Goal: Navigation & Orientation: Go to known website

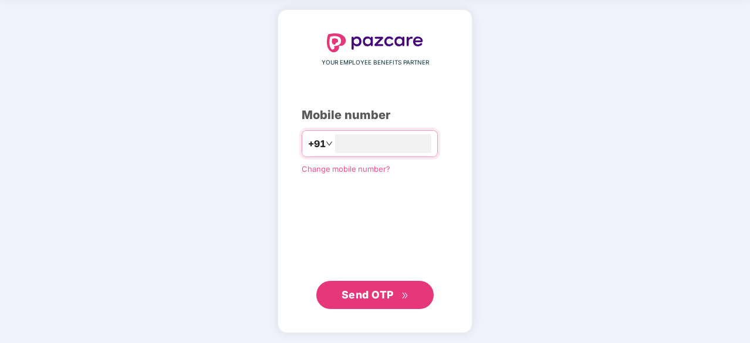
type input "**********"
click at [385, 298] on span "Send OTP" at bounding box center [368, 295] width 52 height 12
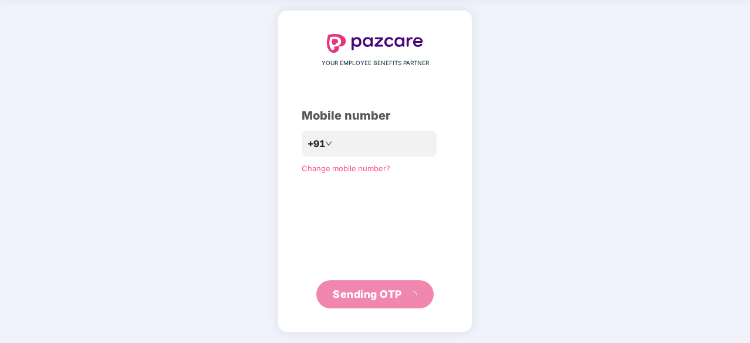
scroll to position [39, 0]
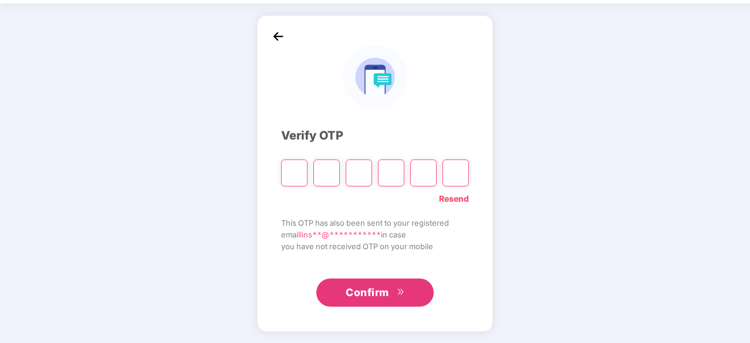
type input "*"
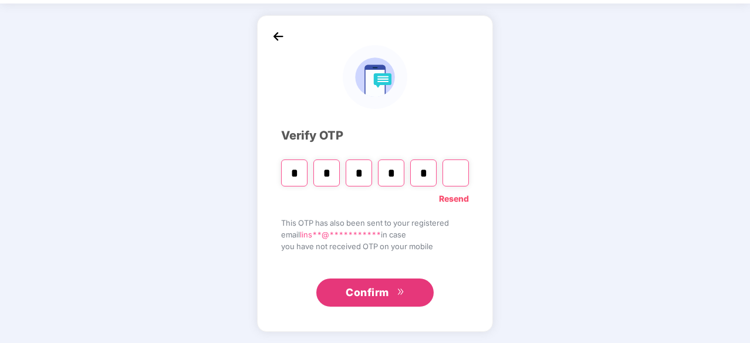
type input "*"
click at [402, 166] on input "*" at bounding box center [391, 173] width 26 height 27
type input "*"
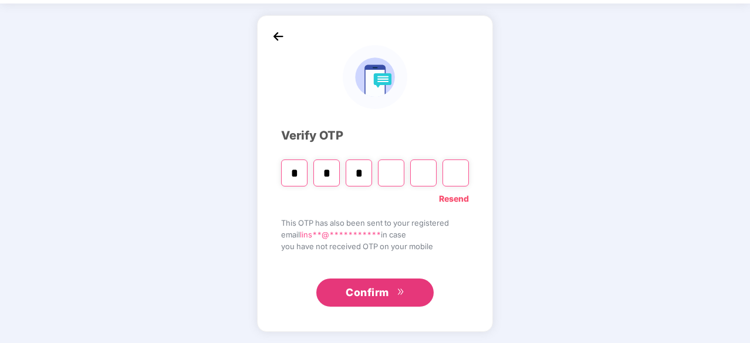
type input "*"
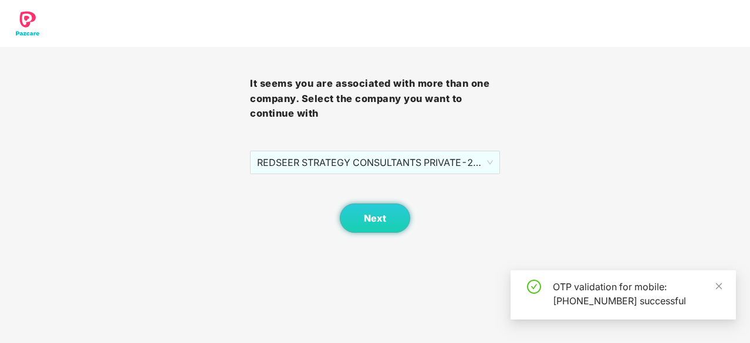
click at [414, 214] on div "Next" at bounding box center [375, 203] width 250 height 59
click at [394, 221] on button "Next" at bounding box center [375, 218] width 70 height 29
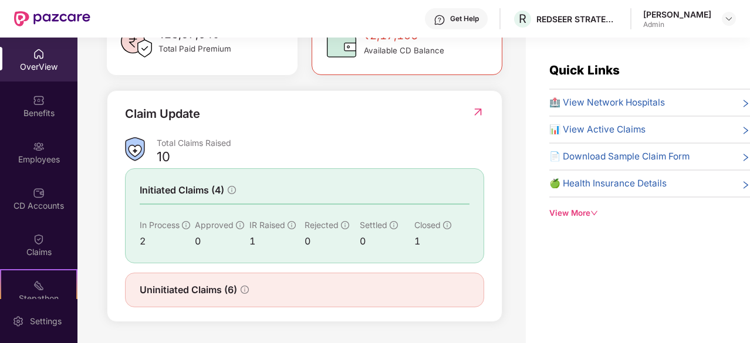
scroll to position [38, 0]
